Goal: Information Seeking & Learning: Find specific fact

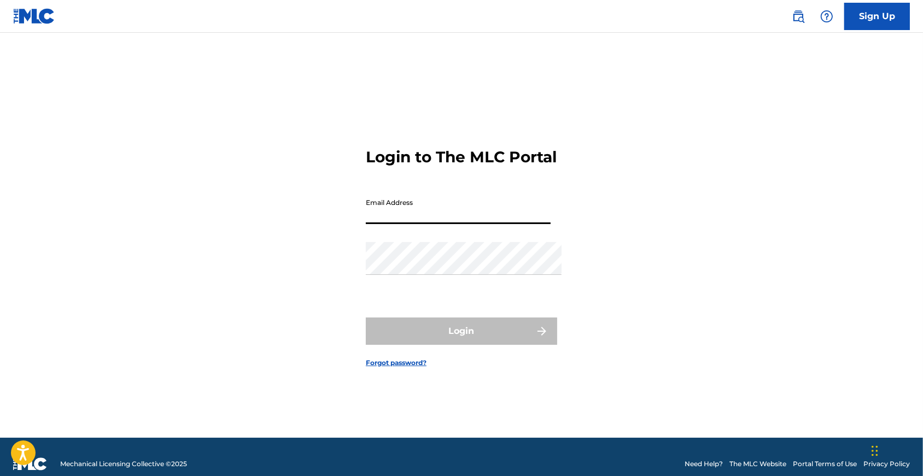
type input "[EMAIL_ADDRESS][DOMAIN_NAME]"
click at [462, 336] on button "Login" at bounding box center [461, 331] width 191 height 27
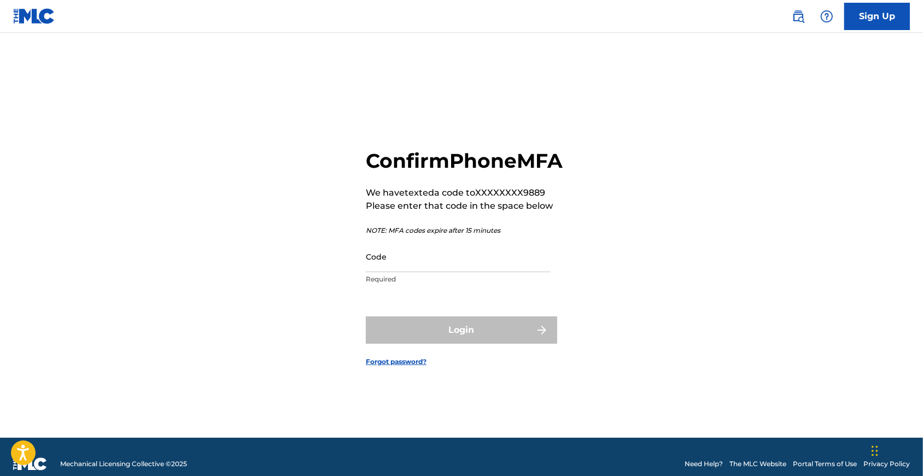
click at [400, 284] on p "Required" at bounding box center [458, 280] width 185 height 10
click at [402, 272] on input "Code" at bounding box center [458, 256] width 185 height 31
paste input "075993"
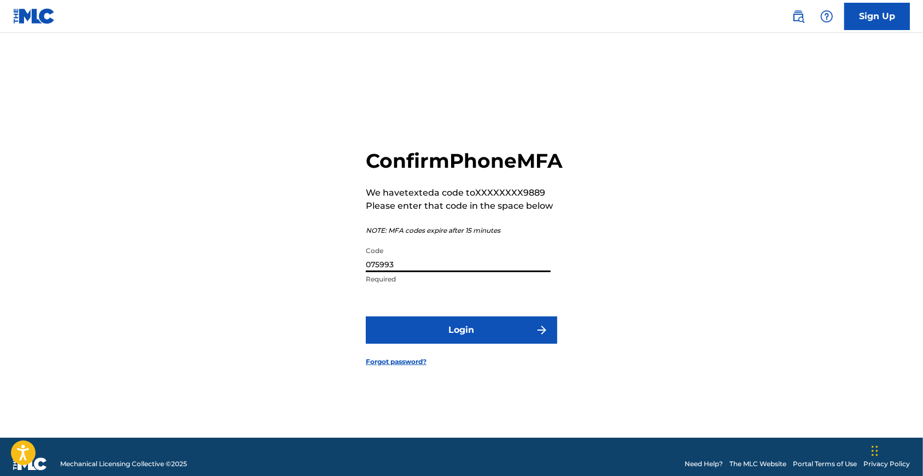
type input "075993"
click at [443, 344] on button "Login" at bounding box center [461, 330] width 191 height 27
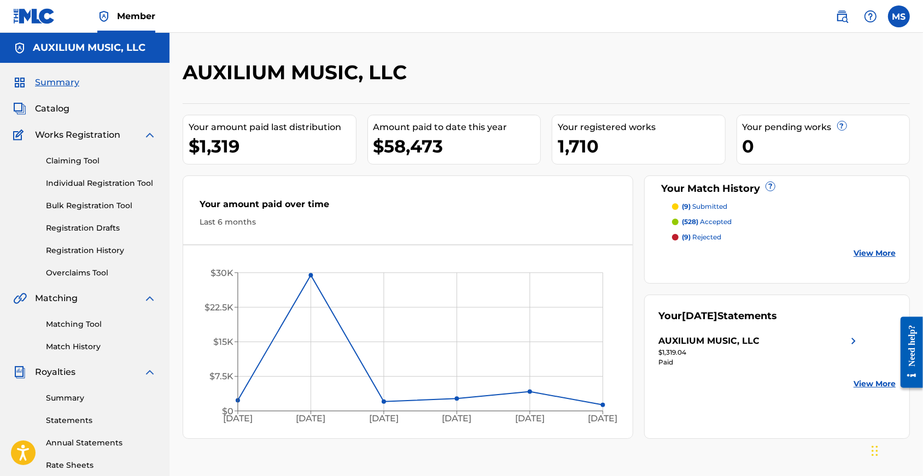
click at [70, 257] on link "Registration History" at bounding box center [101, 250] width 110 height 11
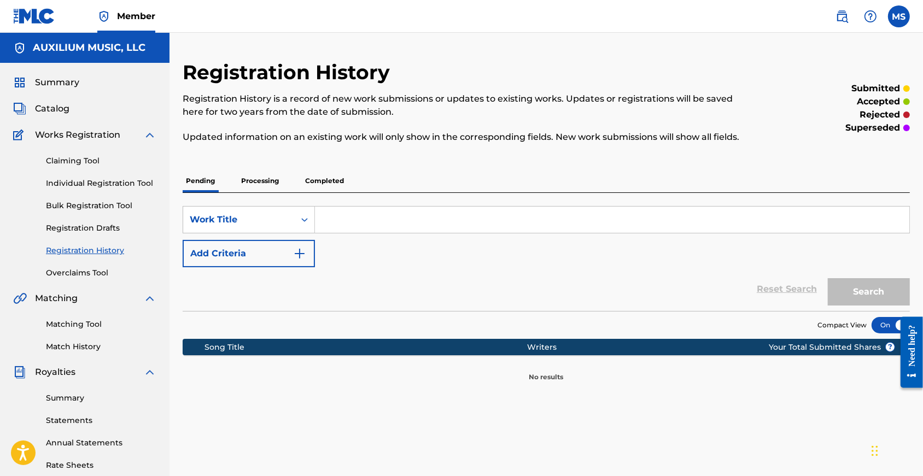
click at [262, 193] on p "Processing" at bounding box center [260, 181] width 44 height 23
click at [333, 193] on p "Completed" at bounding box center [324, 181] width 45 height 23
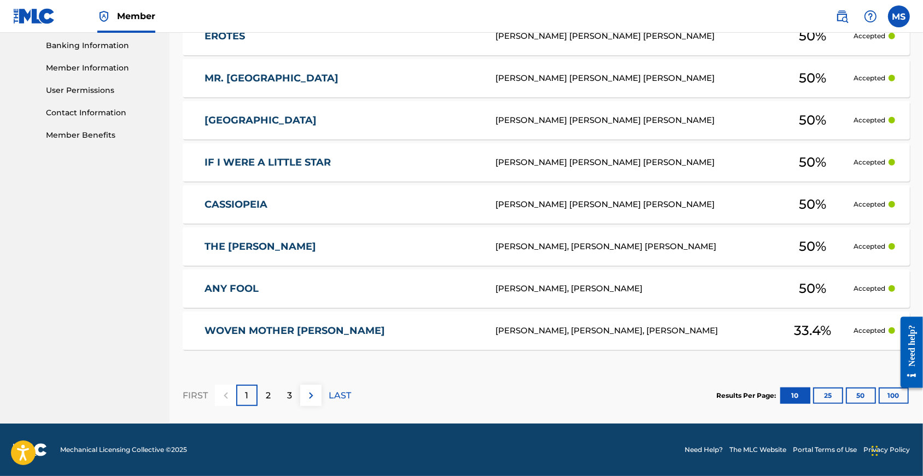
scroll to position [507, 0]
click at [892, 394] on button "100" at bounding box center [894, 396] width 30 height 16
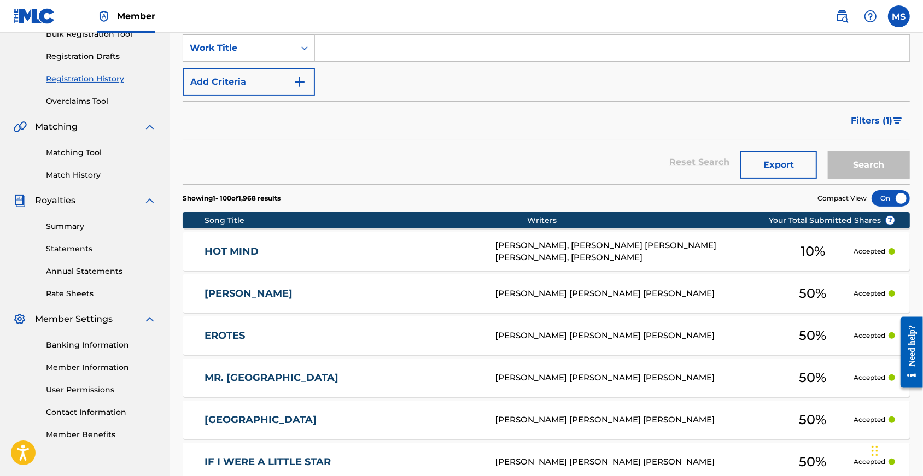
scroll to position [208, 0]
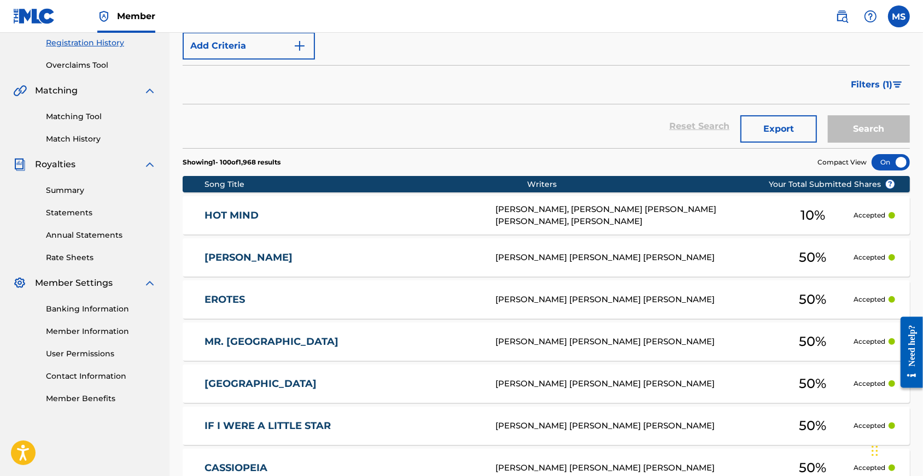
click at [875, 91] on span "Filters ( 1 )" at bounding box center [872, 84] width 42 height 13
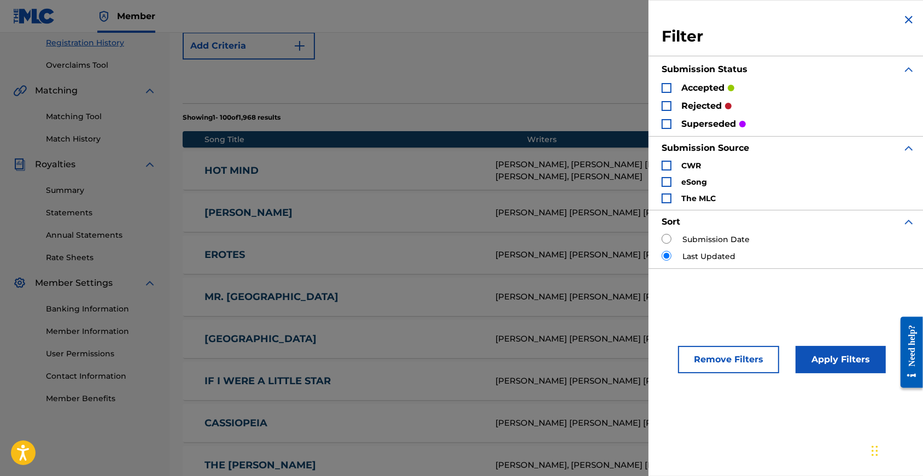
click at [662, 108] on div "Search Form" at bounding box center [667, 106] width 10 height 10
click at [834, 366] on button "Apply Filters" at bounding box center [841, 359] width 90 height 27
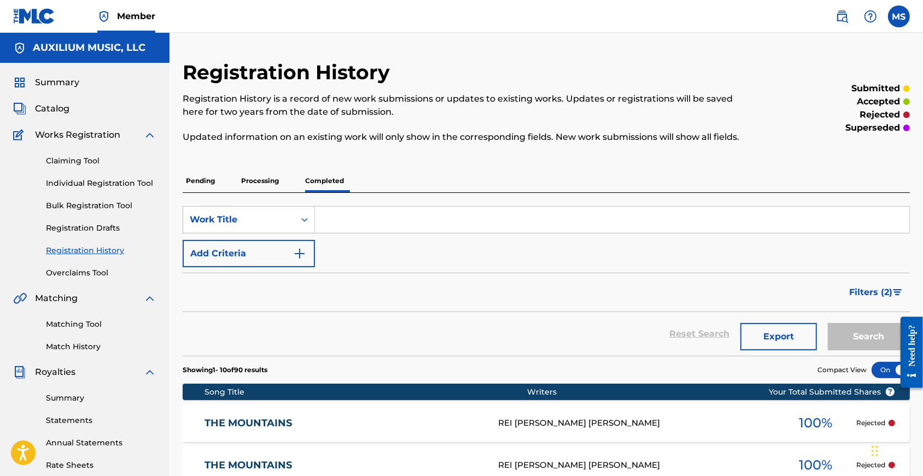
scroll to position [0, 0]
click at [59, 115] on span "Catalog" at bounding box center [52, 108] width 34 height 13
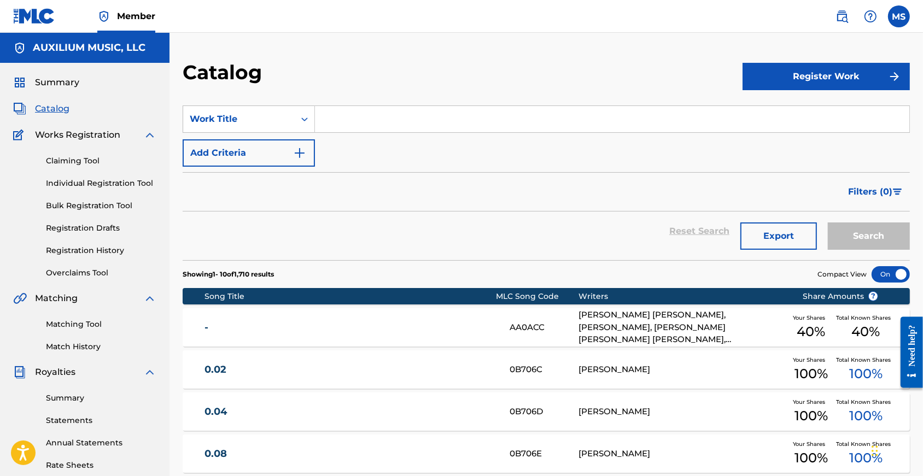
click at [406, 126] on input "Search Form" at bounding box center [612, 119] width 595 height 26
click at [275, 130] on div "Work Title" at bounding box center [239, 119] width 112 height 21
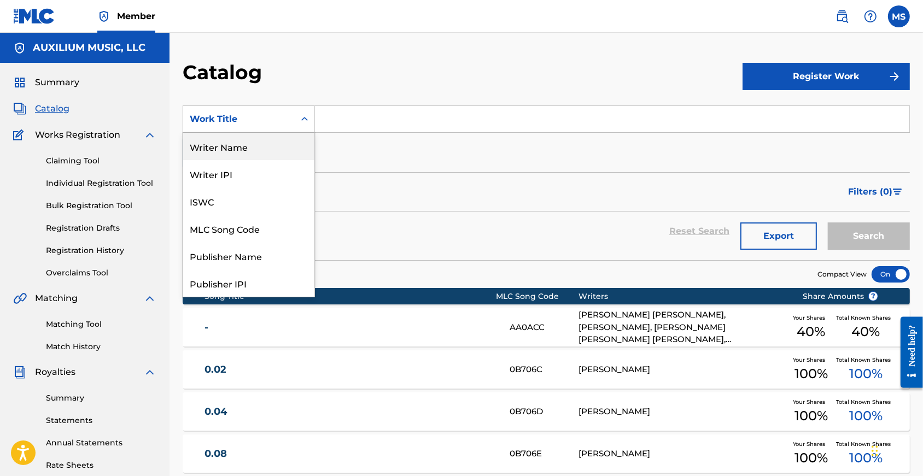
click at [256, 147] on div "Writer Name" at bounding box center [248, 146] width 131 height 27
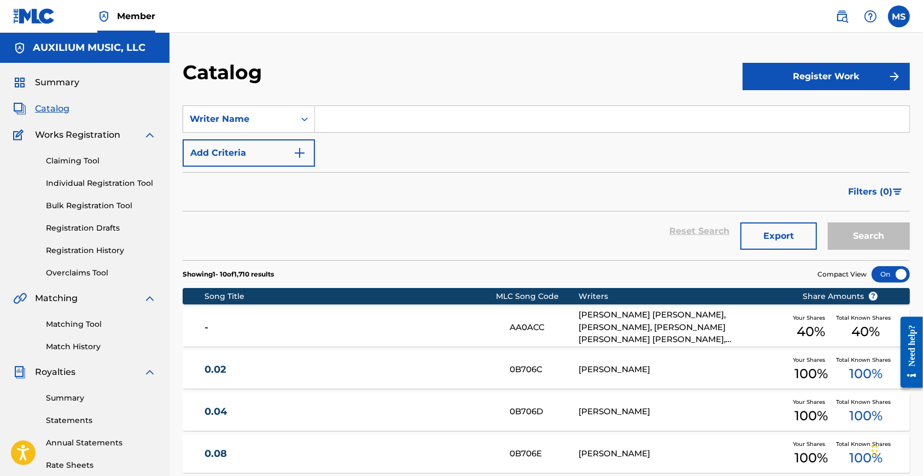
click at [366, 132] on input "Search Form" at bounding box center [612, 119] width 595 height 26
type input "rei"
click at [866, 248] on button "Search" at bounding box center [869, 236] width 82 height 27
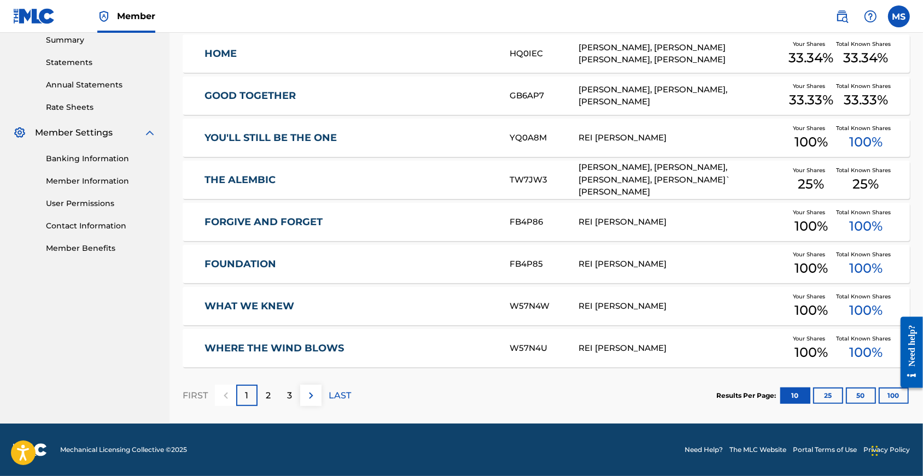
click at [887, 393] on button "100" at bounding box center [894, 396] width 30 height 16
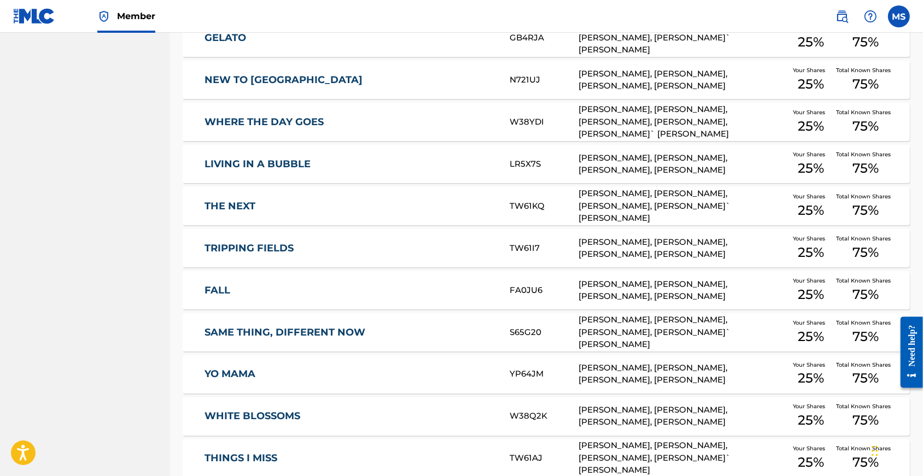
scroll to position [1625, 0]
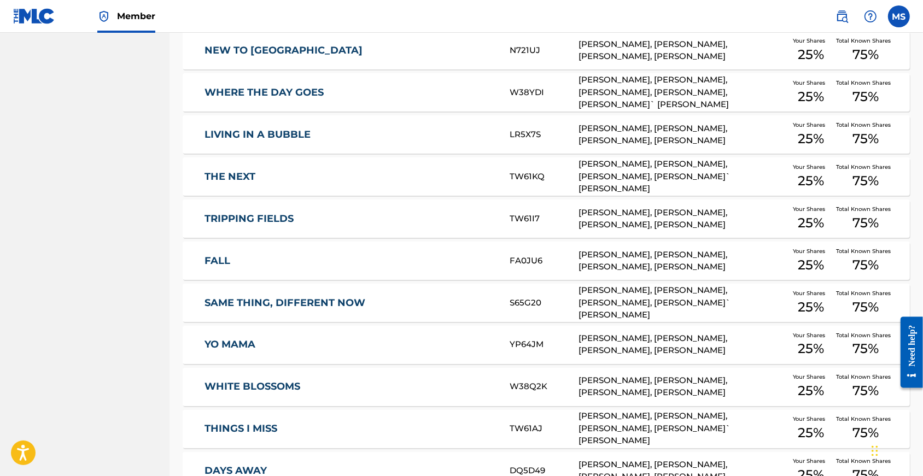
click at [271, 310] on link "SAME THING, DIFFERENT NOW" at bounding box center [350, 303] width 290 height 13
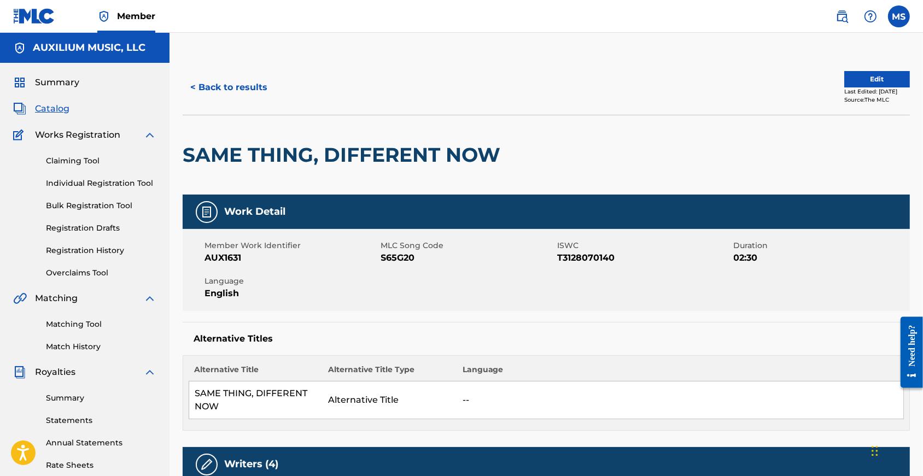
click at [50, 76] on div "Summary Catalog Works Registration Claiming Tool Individual Registration Tool B…" at bounding box center [85, 344] width 170 height 563
click at [50, 85] on span "Summary" at bounding box center [57, 82] width 44 height 13
